Goal: Manage account settings

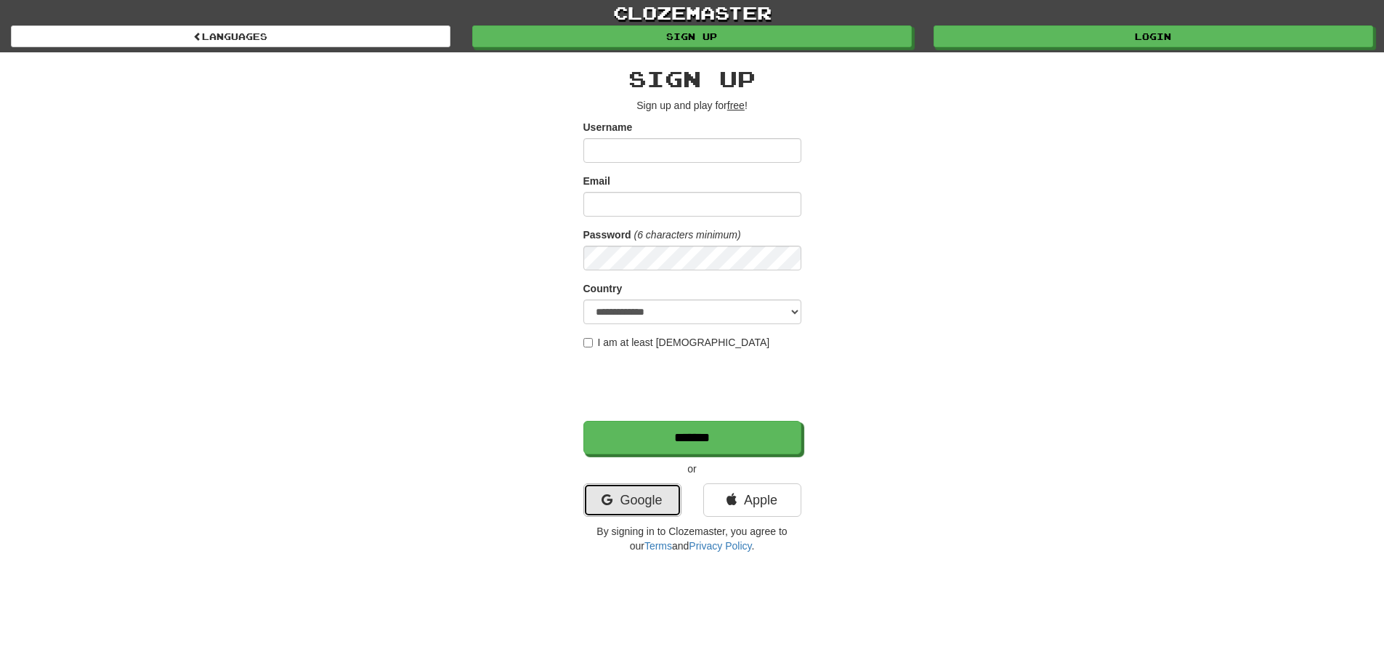
click at [676, 514] on link "Google" at bounding box center [632, 499] width 98 height 33
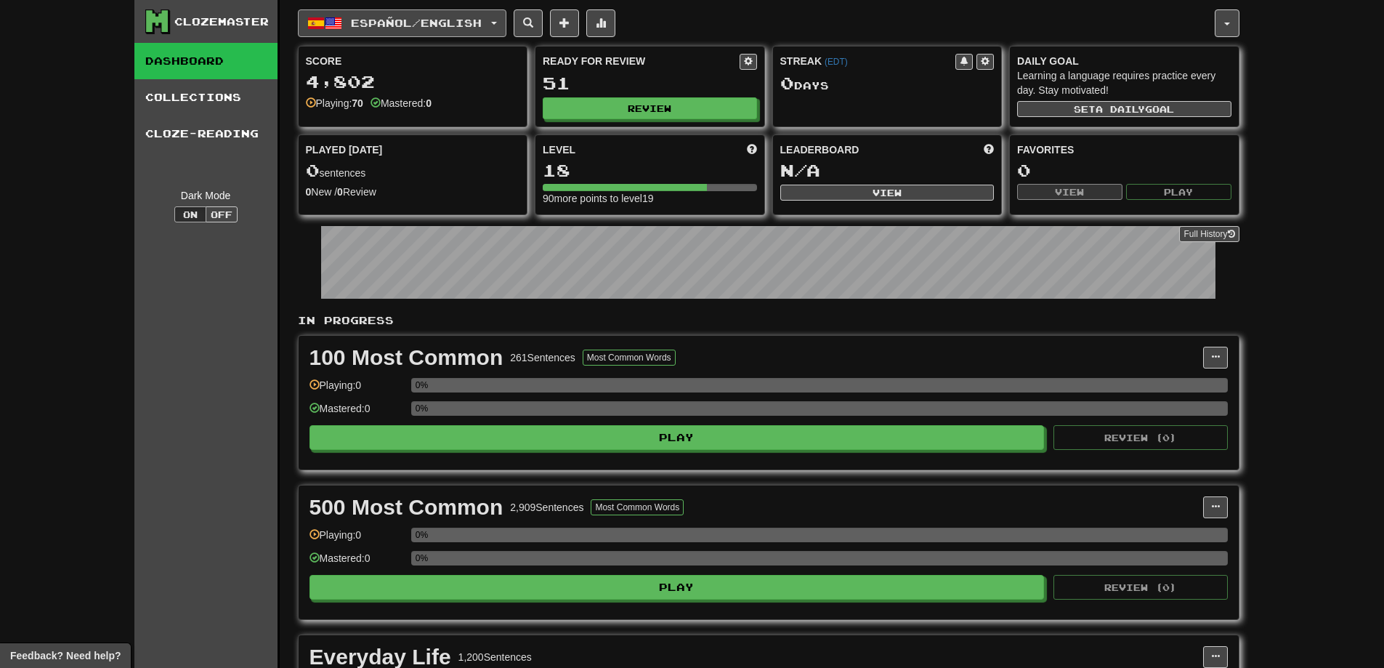
click at [503, 15] on button "Español / English" at bounding box center [402, 23] width 208 height 28
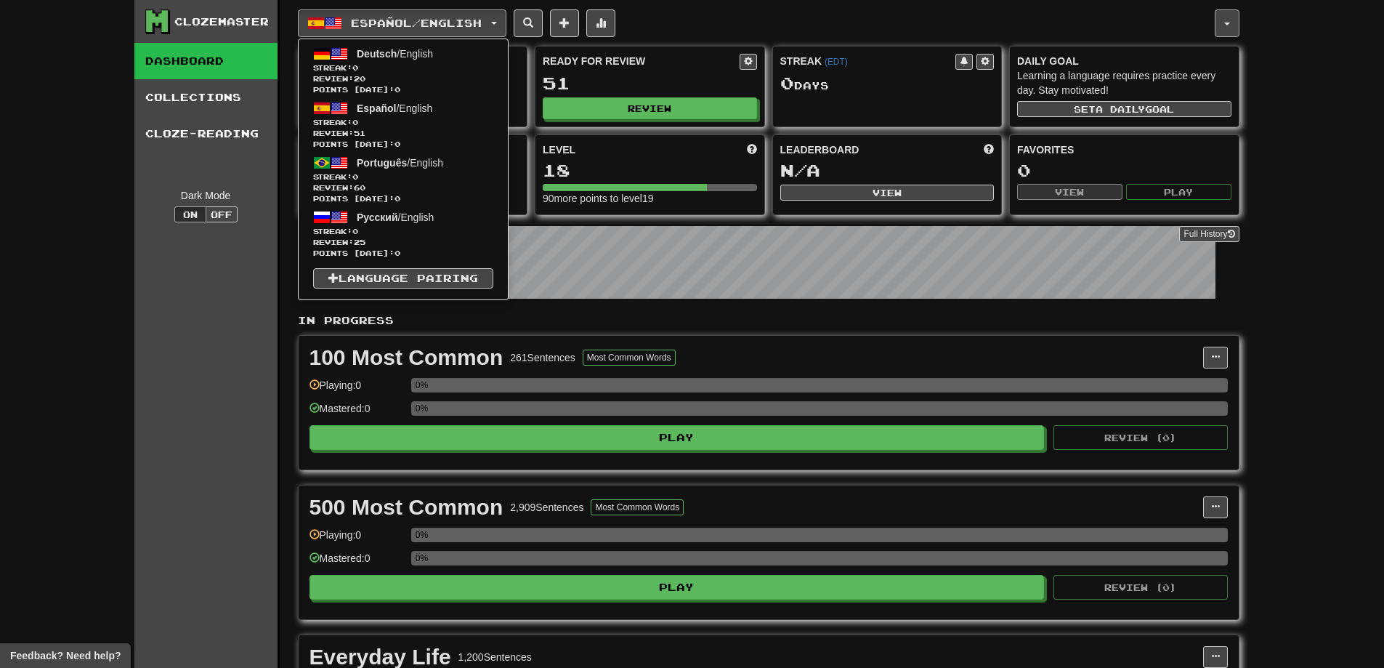
drag, startPoint x: 1239, startPoint y: 4, endPoint x: 1220, endPoint y: 27, distance: 28.9
click at [1224, 20] on div "Español / English Deutsch / English Streak: 0 Review: 20 Points today: 0 Españo…" at bounding box center [768, 509] width 941 height 1018
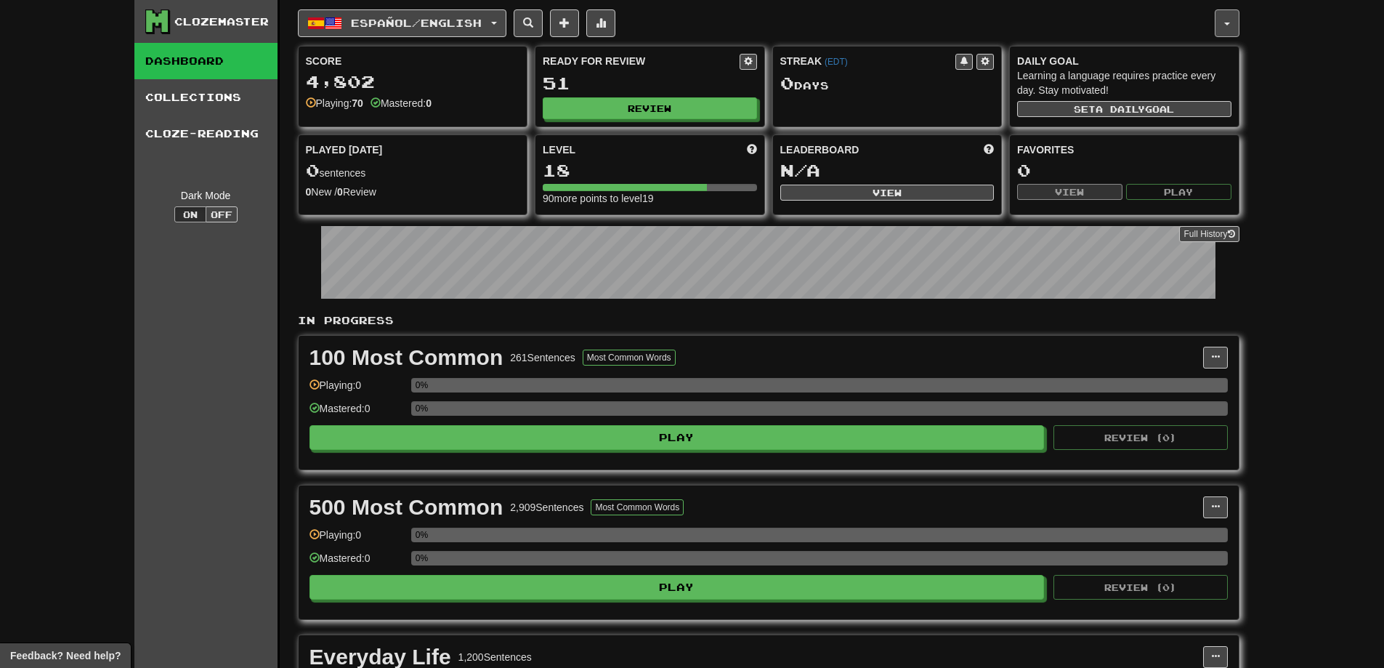
click at [1219, 28] on button "button" at bounding box center [1227, 23] width 25 height 28
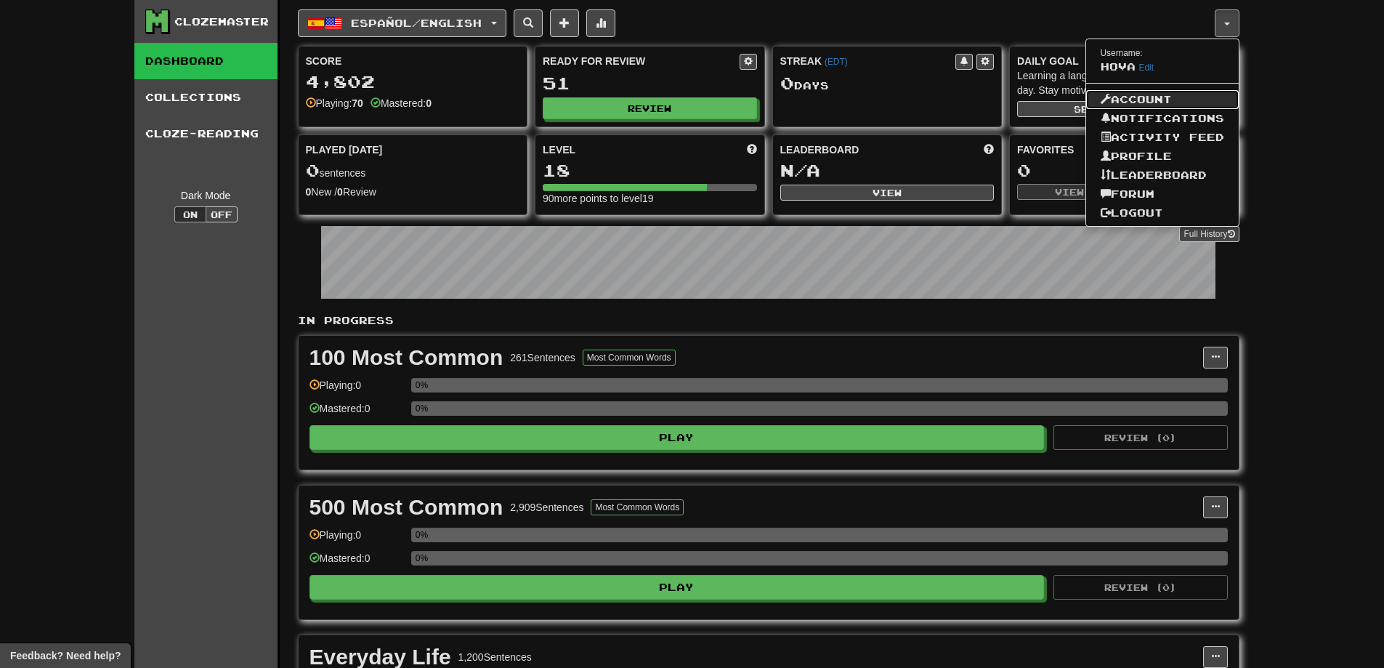
click at [1162, 100] on link "Account" at bounding box center [1162, 99] width 153 height 19
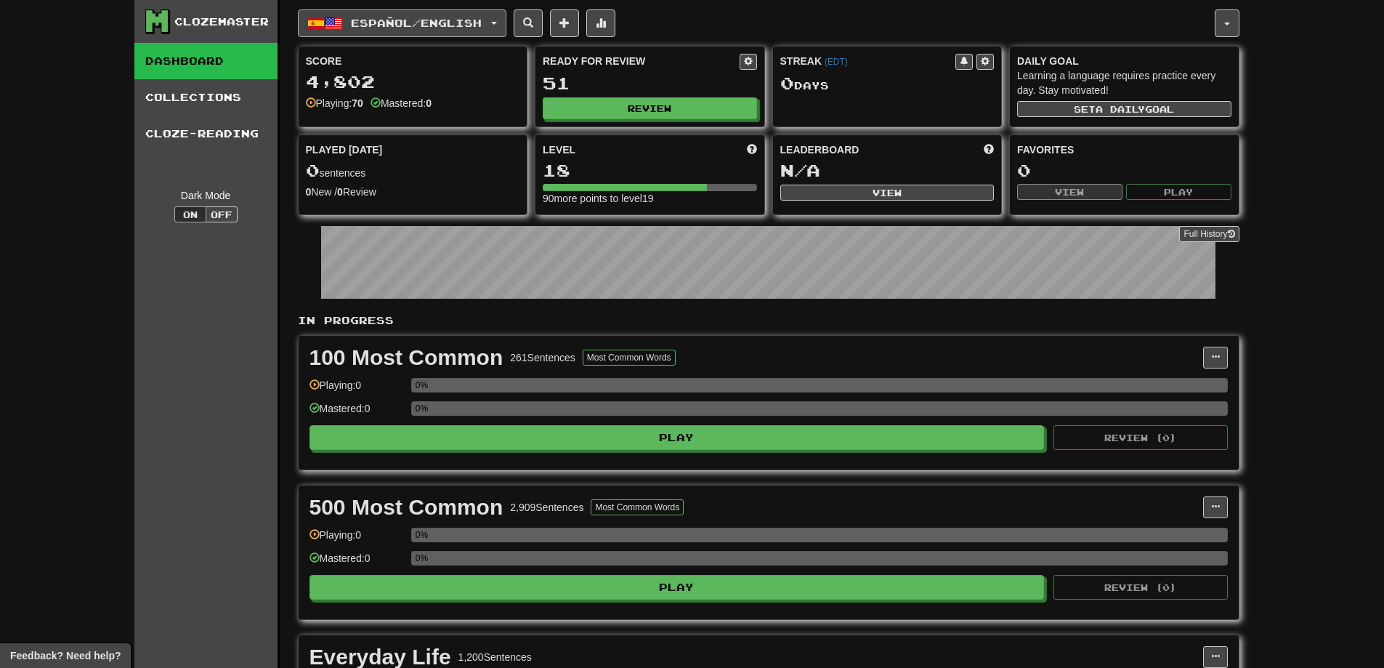
click at [496, 19] on button "Español / English" at bounding box center [402, 23] width 208 height 28
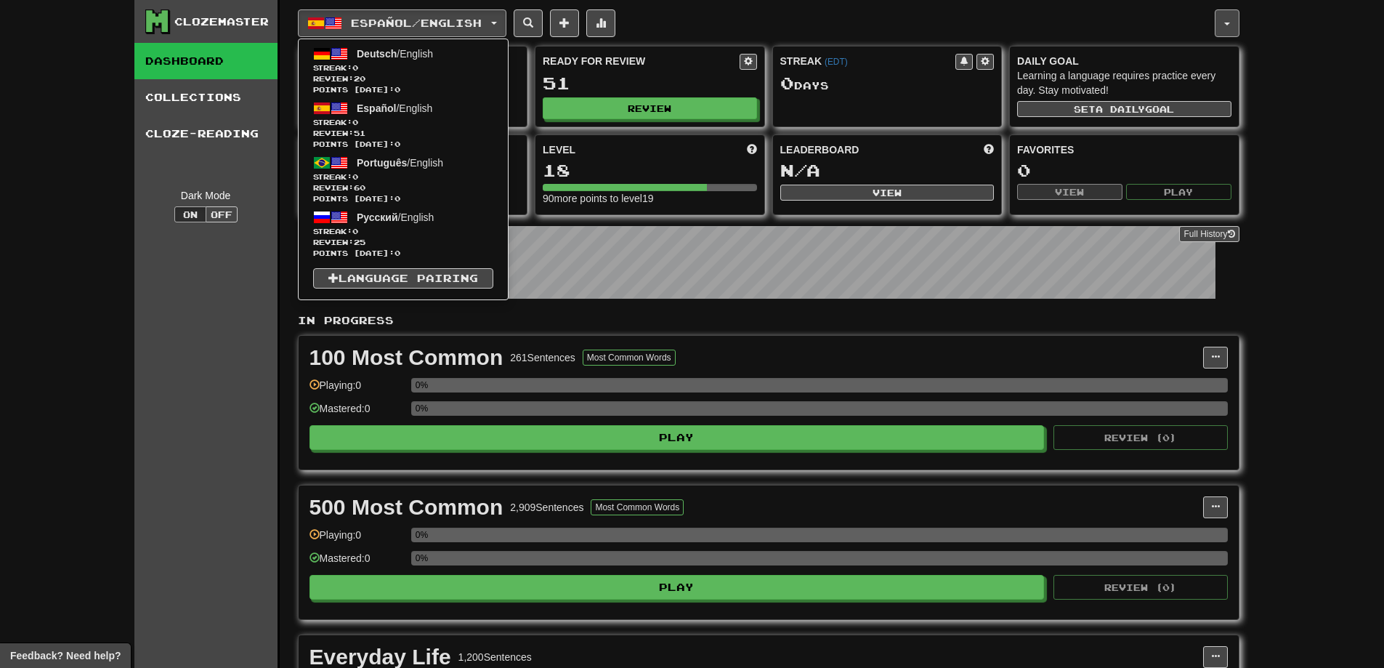
click at [1227, 20] on button "button" at bounding box center [1227, 23] width 25 height 28
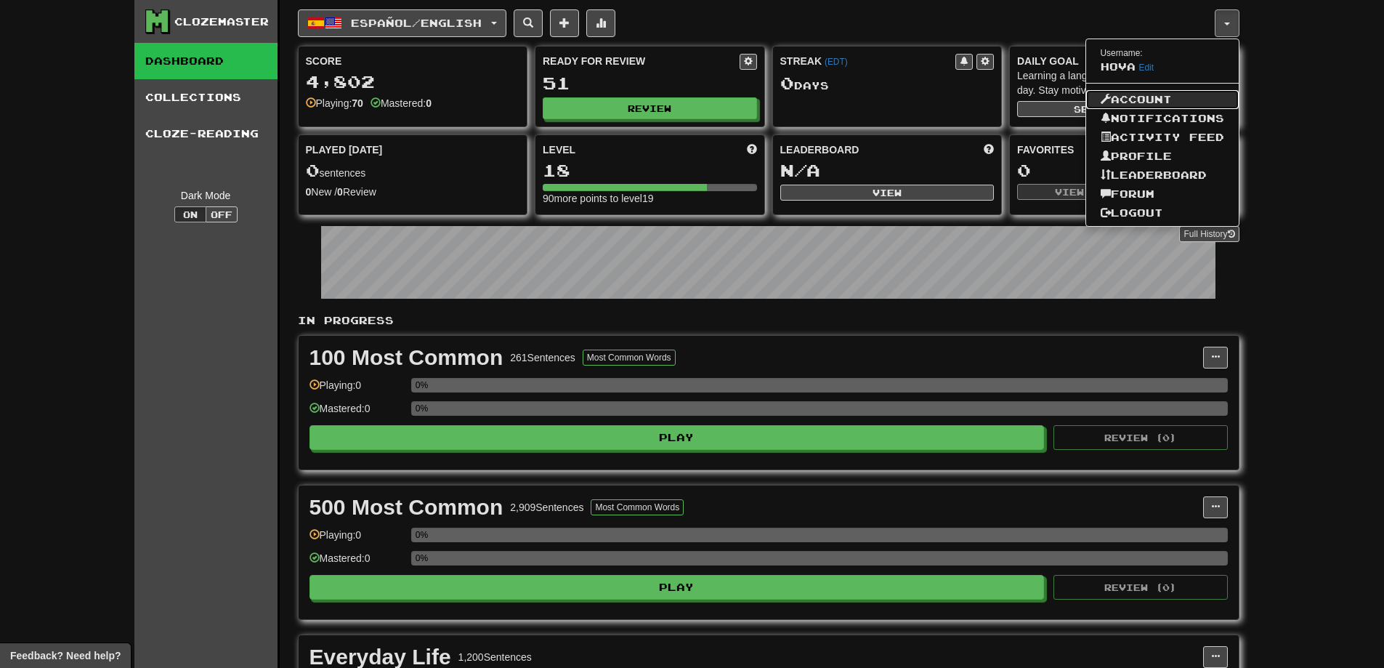
click at [1135, 102] on link "Account" at bounding box center [1162, 99] width 153 height 19
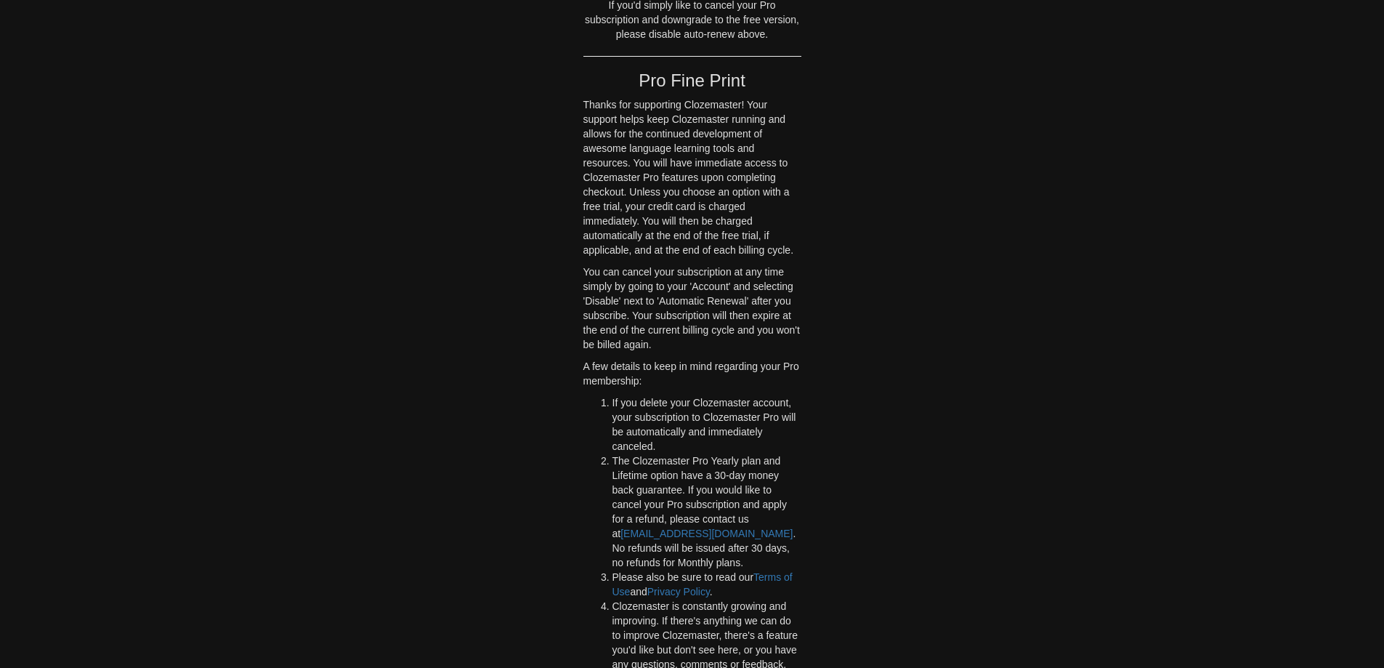
scroll to position [1090, 0]
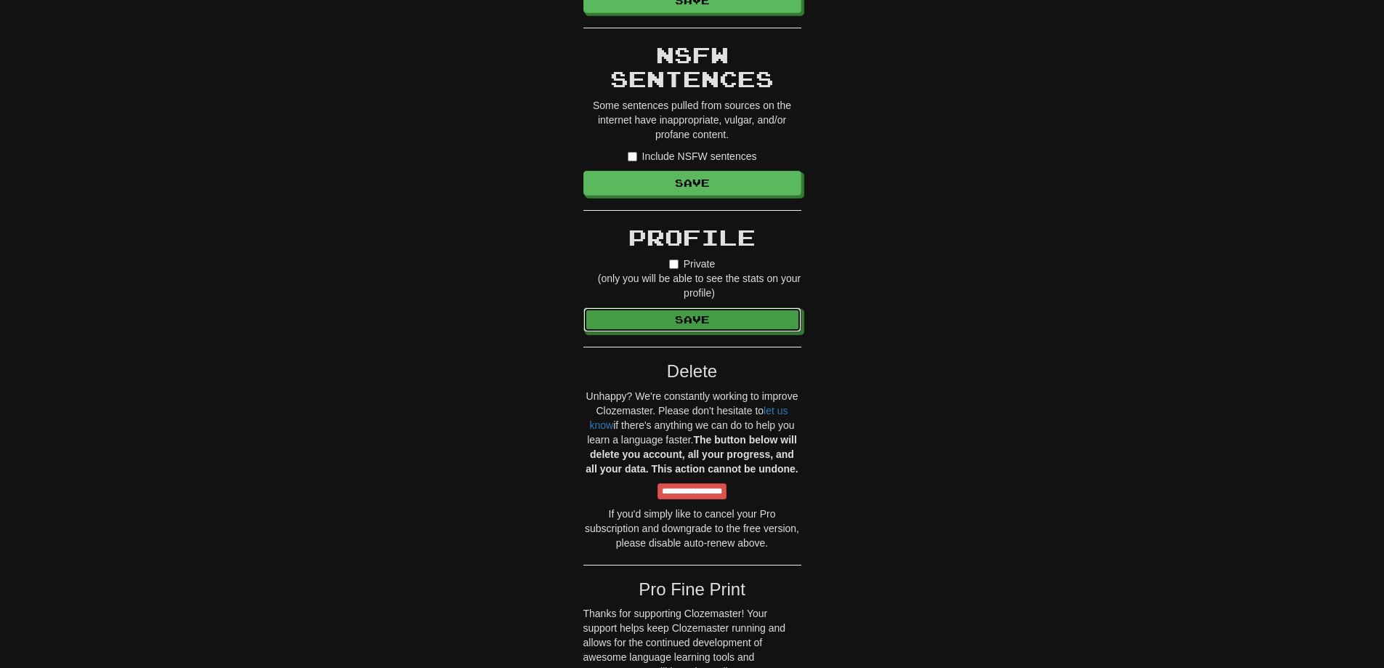
drag, startPoint x: 849, startPoint y: 282, endPoint x: 907, endPoint y: 262, distance: 60.9
